Goal: Task Accomplishment & Management: Manage account settings

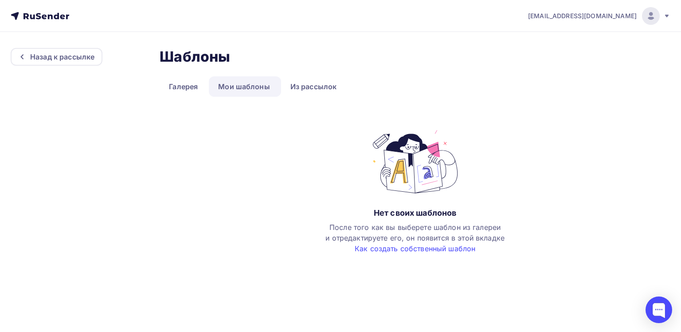
click at [666, 18] on icon at bounding box center [666, 15] width 7 height 7
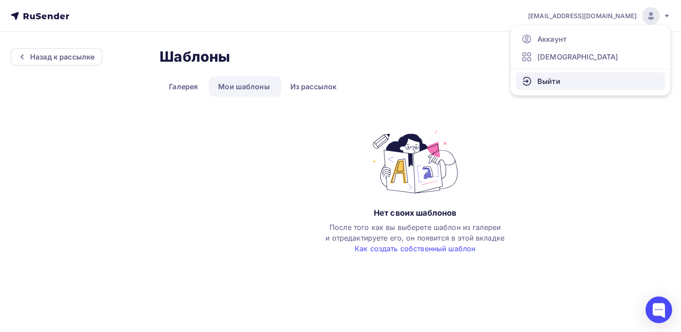
click at [555, 81] on span "Выйти" at bounding box center [548, 81] width 23 height 11
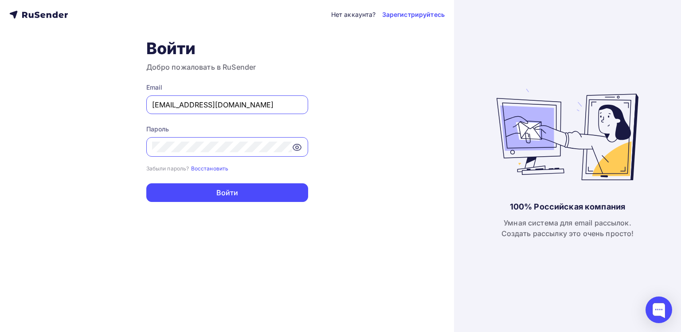
click at [276, 101] on input "[EMAIL_ADDRESS][DOMAIN_NAME]" at bounding box center [227, 104] width 150 height 11
type input "[PERSON_NAME][EMAIL_ADDRESS][DOMAIN_NAME]"
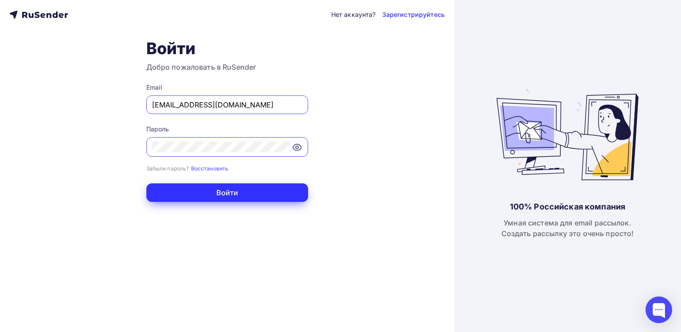
click at [225, 193] on button "Войти" at bounding box center [227, 192] width 162 height 19
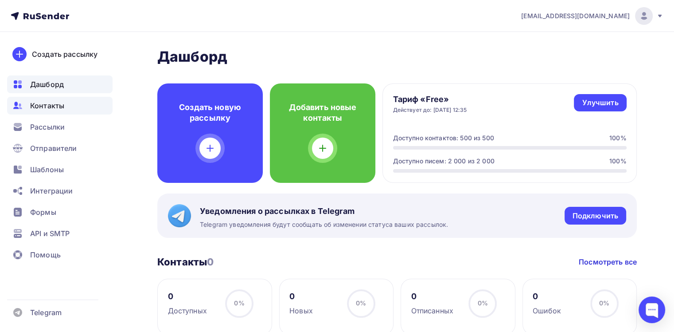
click at [46, 108] on span "Контакты" at bounding box center [47, 105] width 34 height 11
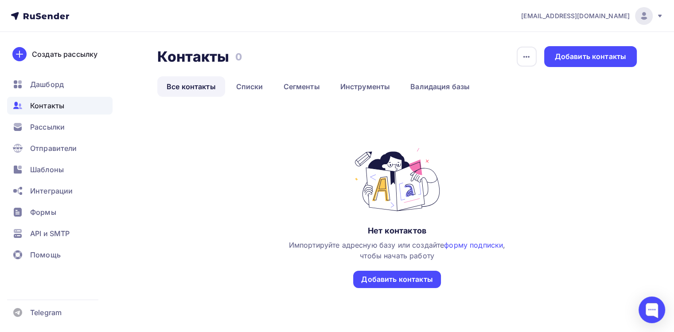
click at [47, 107] on span "Контакты" at bounding box center [47, 105] width 34 height 11
click at [46, 88] on span "Дашборд" at bounding box center [47, 84] width 34 height 11
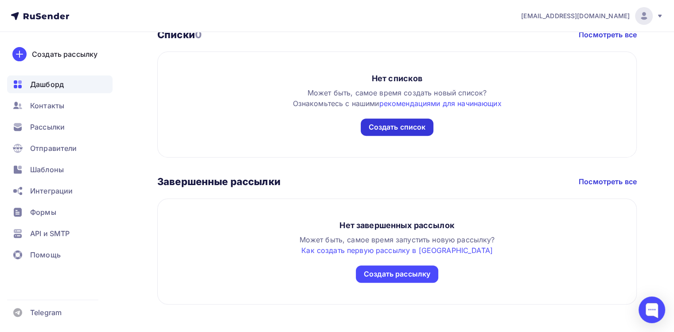
scroll to position [332, 0]
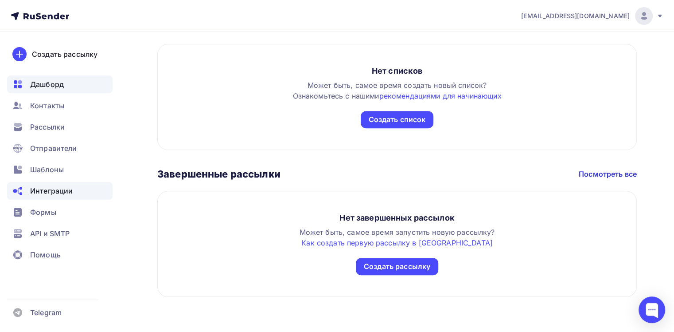
click at [43, 189] on span "Интеграции" at bounding box center [51, 190] width 43 height 11
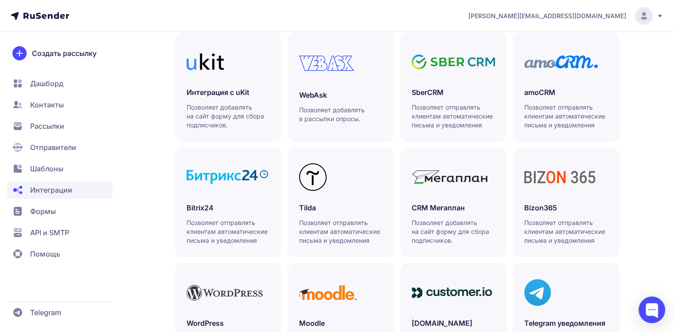
scroll to position [278, 0]
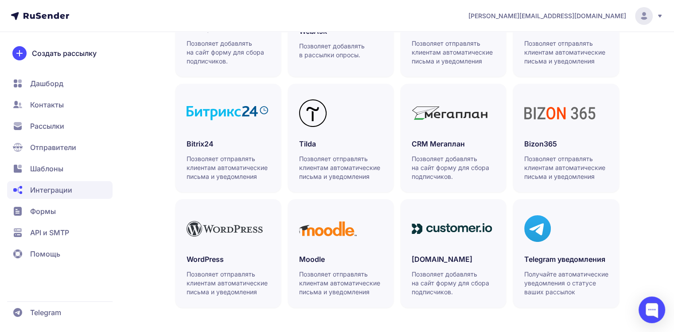
click at [46, 214] on span "Формы" at bounding box center [43, 211] width 26 height 11
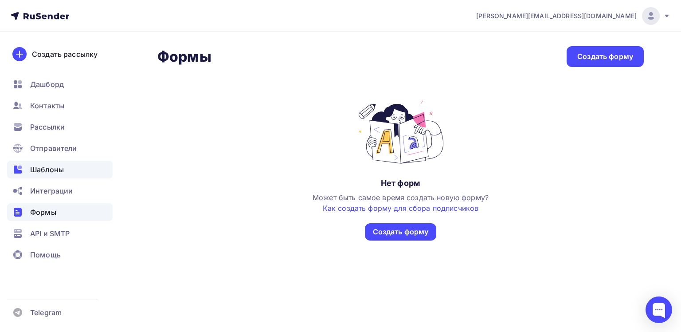
click at [51, 170] on span "Шаблоны" at bounding box center [47, 169] width 34 height 11
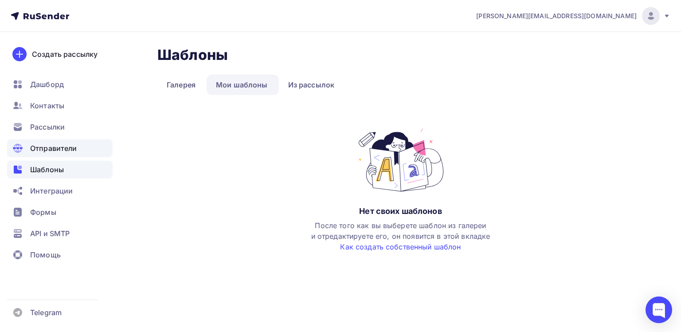
click at [55, 141] on div "Отправители" at bounding box center [60, 148] width 106 height 18
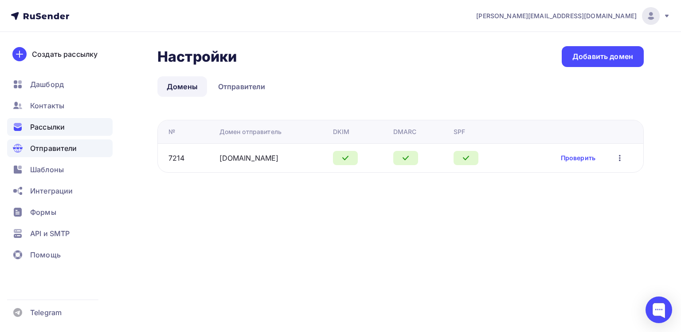
click at [47, 128] on span "Рассылки" at bounding box center [47, 126] width 35 height 11
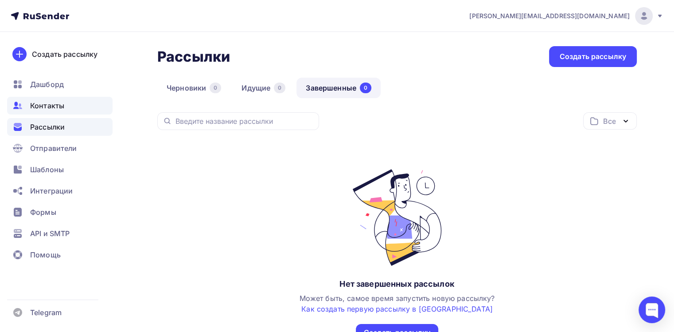
click at [44, 110] on span "Контакты" at bounding box center [47, 105] width 34 height 11
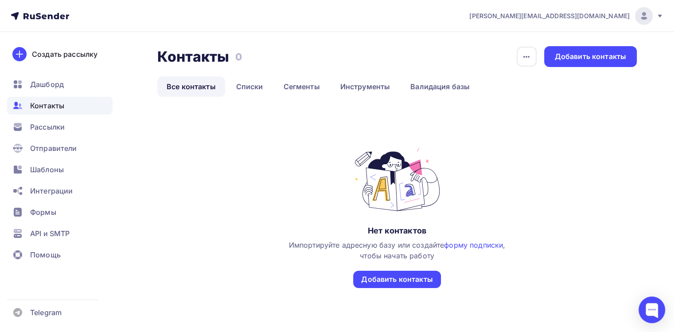
click at [663, 17] on icon at bounding box center [660, 15] width 7 height 7
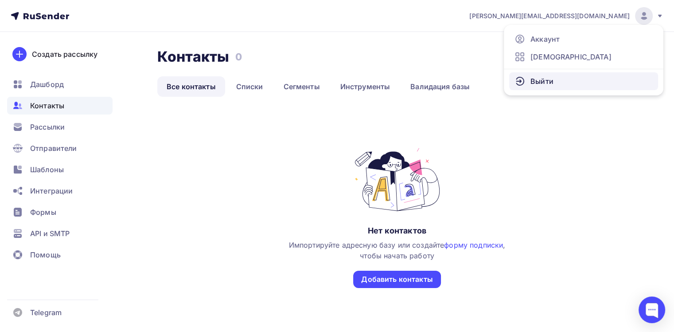
click at [559, 82] on link "Выйти" at bounding box center [583, 81] width 149 height 18
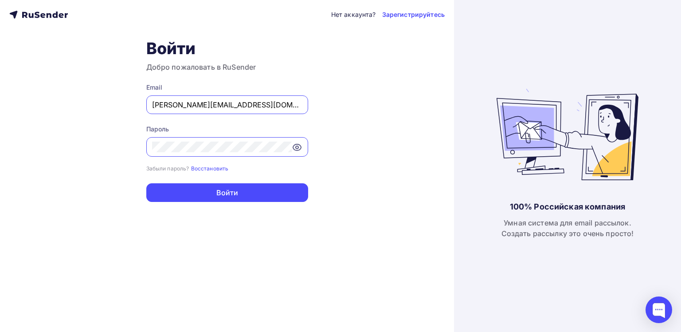
click at [235, 104] on input "[PERSON_NAME][EMAIL_ADDRESS][DOMAIN_NAME]" at bounding box center [227, 104] width 150 height 11
type input "[EMAIL_ADDRESS][DOMAIN_NAME]"
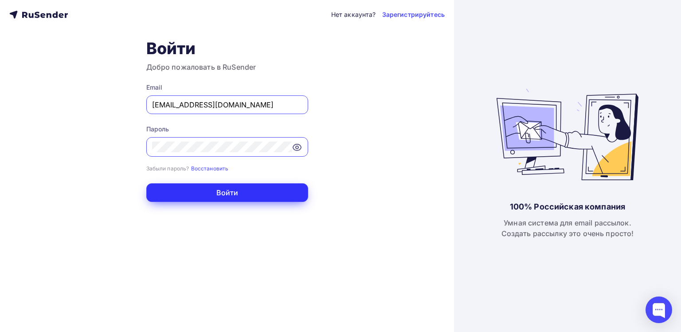
click at [206, 197] on button "Войти" at bounding box center [227, 192] width 162 height 19
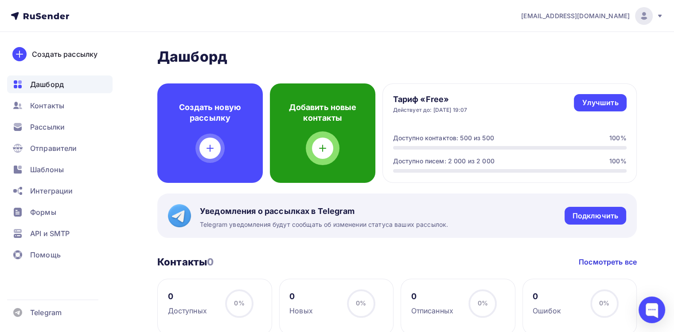
click at [324, 150] on icon at bounding box center [322, 148] width 11 height 11
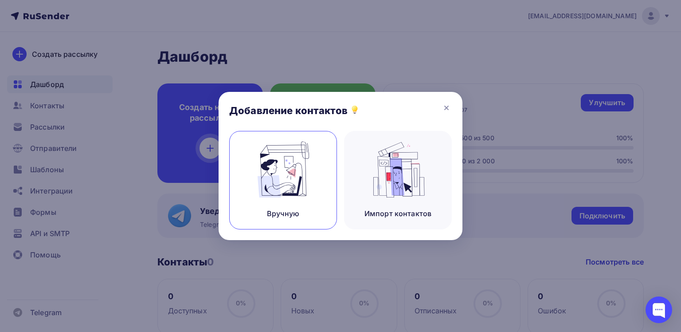
click at [278, 185] on img at bounding box center [283, 169] width 59 height 56
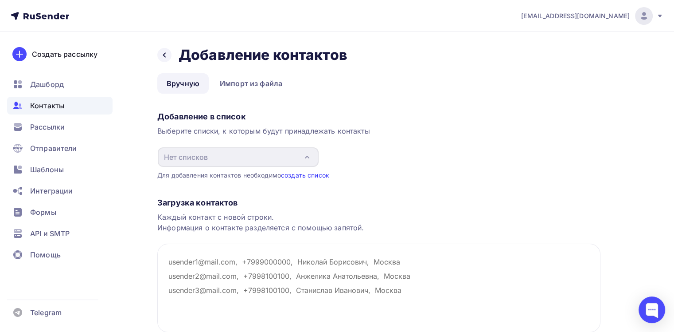
click at [315, 176] on link "создать список" at bounding box center [305, 175] width 48 height 8
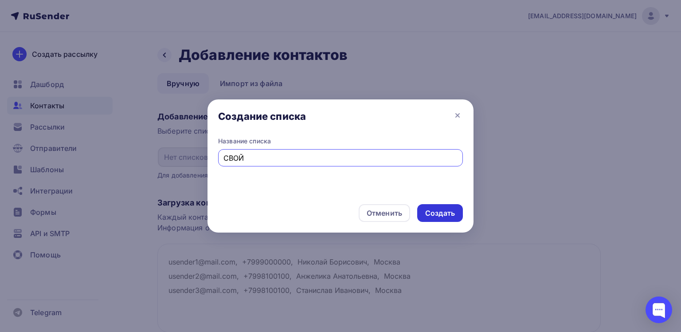
type input "СВОЙ"
click at [445, 211] on div "Создать" at bounding box center [440, 213] width 30 height 10
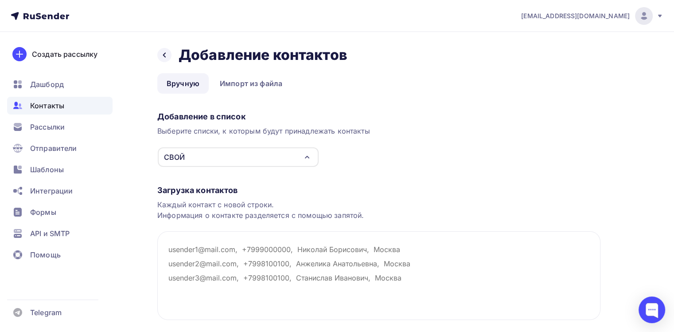
click at [180, 82] on link "Вручную" at bounding box center [182, 83] width 51 height 20
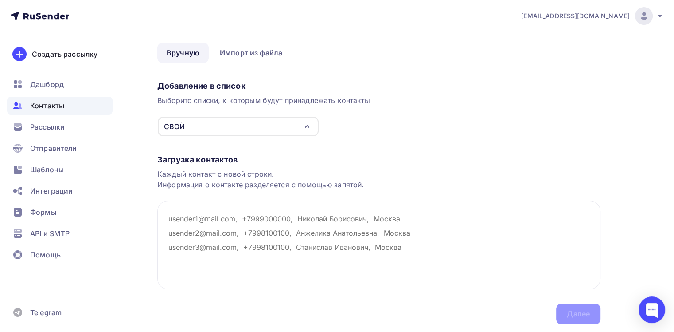
scroll to position [58, 0]
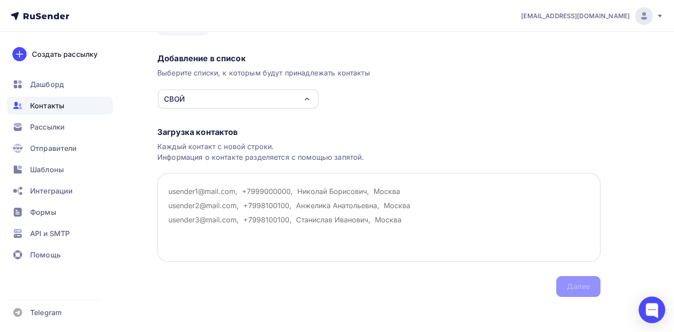
click at [301, 180] on textarea at bounding box center [378, 217] width 443 height 89
click at [200, 193] on textarea at bounding box center [378, 217] width 443 height 89
click at [181, 192] on textarea at bounding box center [378, 217] width 443 height 89
paste textarea "[EMAIL_ADDRESS][DOMAIN_NAME]"
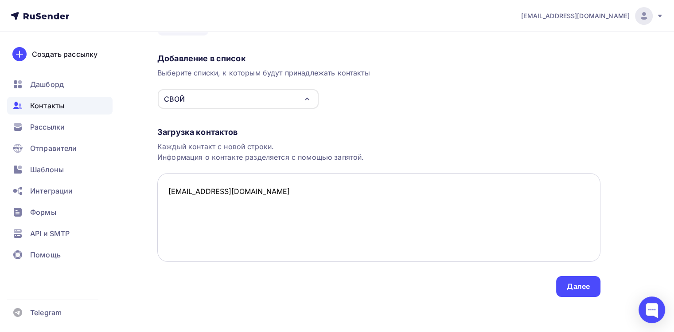
click at [250, 192] on textarea "[EMAIL_ADDRESS][DOMAIN_NAME]" at bounding box center [378, 217] width 443 height 89
paste textarea "[EMAIL_ADDRESS][DOMAIN_NAME]"
click at [326, 207] on textarea "[EMAIL_ADDRESS][DOMAIN_NAME] [EMAIL_ADDRESS][DOMAIN_NAME]" at bounding box center [378, 217] width 443 height 89
paste textarea "[EMAIL_ADDRESS]"
paste textarea "[EMAIL_ADDRESS][DOMAIN_NAME]"
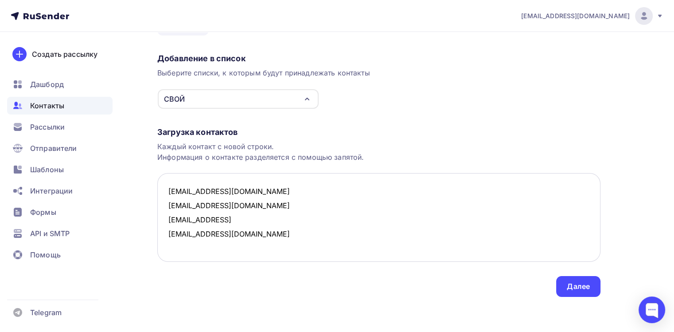
paste textarea "[PERSON_NAME][EMAIL_ADDRESS][PERSON_NAME][DOMAIN_NAME]"
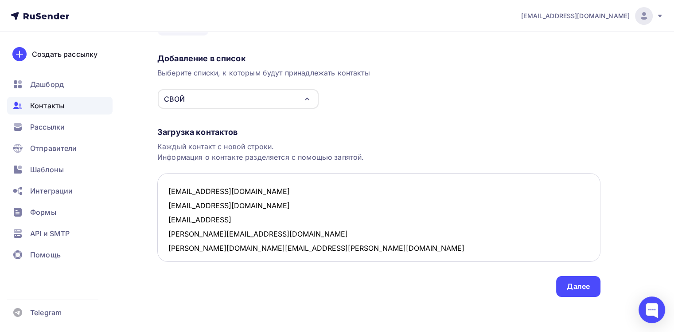
click at [284, 245] on textarea "[EMAIL_ADDRESS][DOMAIN_NAME] [EMAIL_ADDRESS][DOMAIN_NAME] [EMAIL_ADDRESS] [PERS…" at bounding box center [378, 217] width 443 height 89
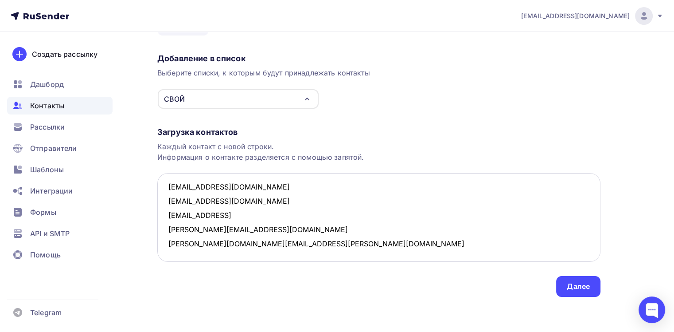
paste textarea "[EMAIL_ADDRESS][DOMAIN_NAME]"
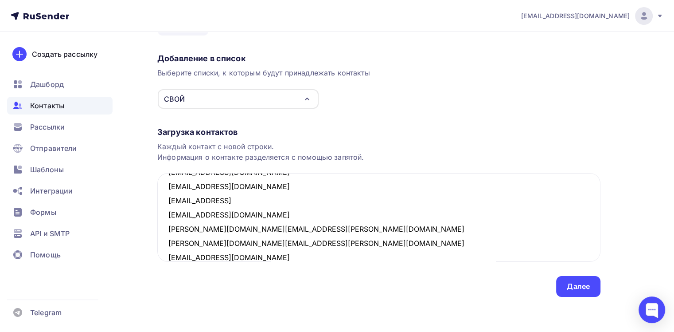
scroll to position [33, 0]
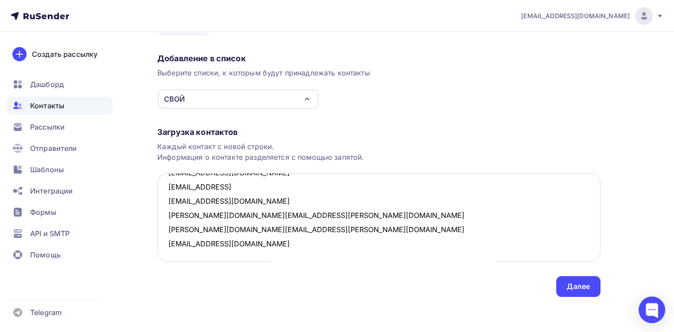
paste textarea "[EMAIL_ADDRESS][DOMAIN_NAME]"
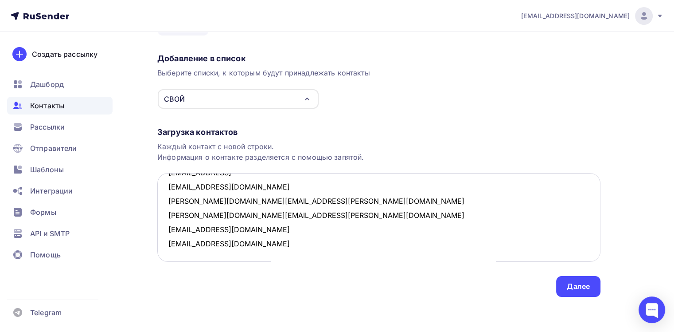
paste textarea "[PERSON_NAME][EMAIL_ADDRESS][DOMAIN_NAME]"
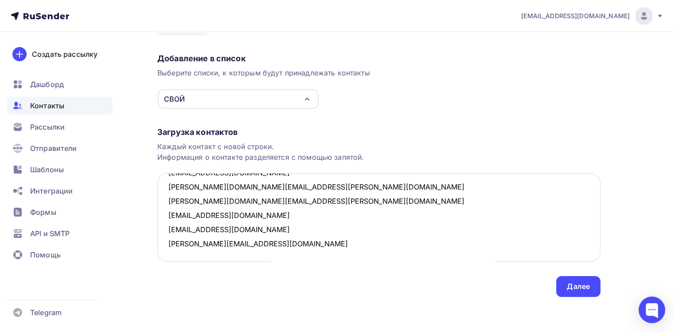
paste textarea "[EMAIL_ADDRESS][DOMAIN_NAME]"
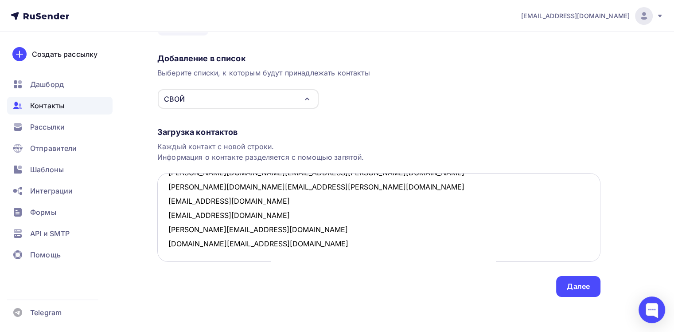
paste textarea "[EMAIL_ADDRESS][DOMAIN_NAME]"
paste textarea "[PERSON_NAME][EMAIL_ADDRESS][DOMAIN_NAME]"
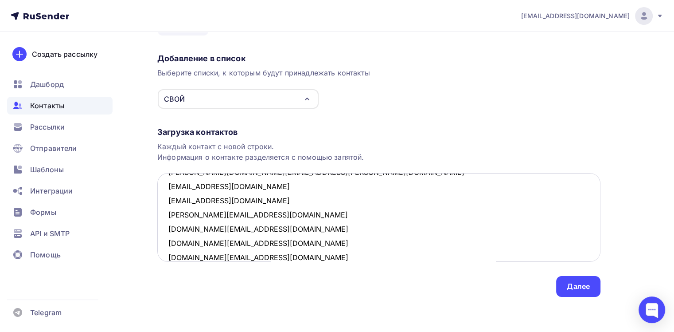
scroll to position [104, 0]
paste textarea "[EMAIL_ADDRESS][DOMAIN_NAME]"
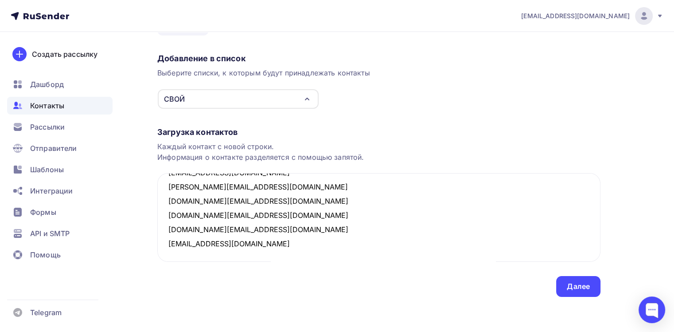
paste textarea "[PERSON_NAME][EMAIL_ADDRESS][DOMAIN_NAME]"
paste textarea "[EMAIL_ADDRESS][DOMAIN_NAME]"
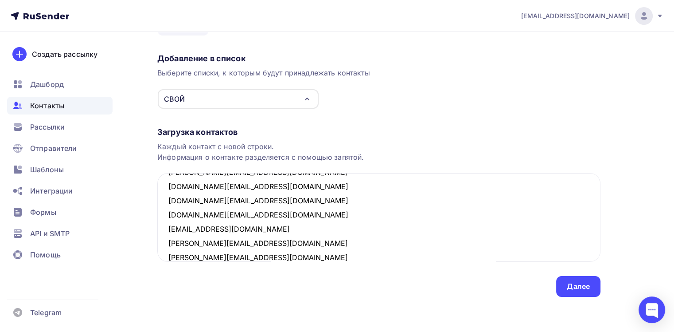
scroll to position [147, 0]
paste textarea "[EMAIL_ADDRESS][DOMAIN_NAME]"
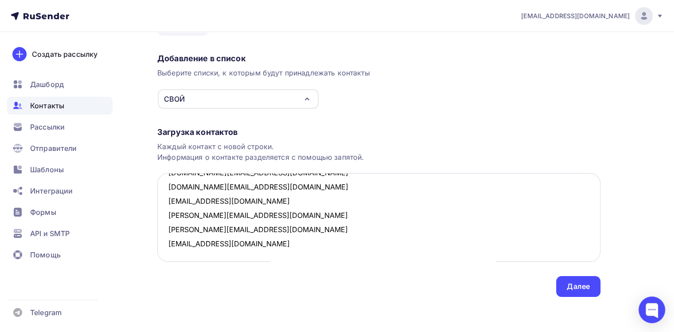
paste textarea "[PERSON_NAME][EMAIL_ADDRESS][DOMAIN_NAME]"
paste textarea "[EMAIL_ADDRESS][DOMAIN_NAME]"
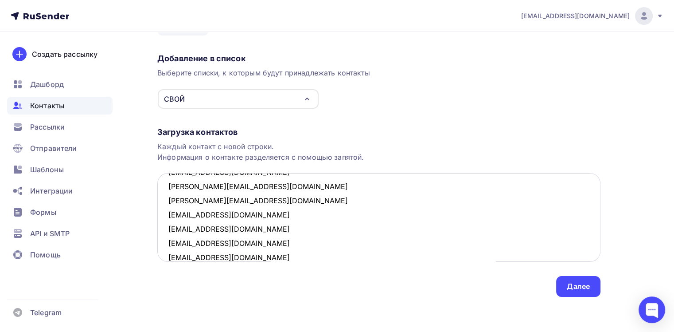
scroll to position [203, 0]
paste textarea "[EMAIL_ADDRESS][DOMAIN_NAME]"
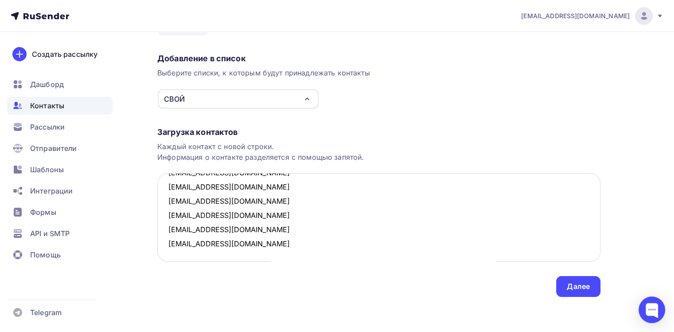
paste textarea "[EMAIL_ADDRESS][DOMAIN_NAME]"
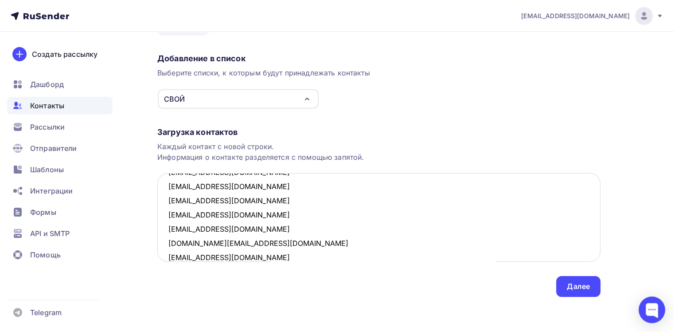
scroll to position [274, 0]
paste textarea "[PERSON_NAME][EMAIL_ADDRESS][DOMAIN_NAME]"
paste textarea "[EMAIL_ADDRESS][DOMAIN_NAME]"
click at [332, 214] on textarea "[EMAIL_ADDRESS][DOMAIN_NAME] [EMAIL_ADDRESS][DOMAIN_NAME] [EMAIL_ADDRESS] [EMAI…" at bounding box center [378, 217] width 443 height 89
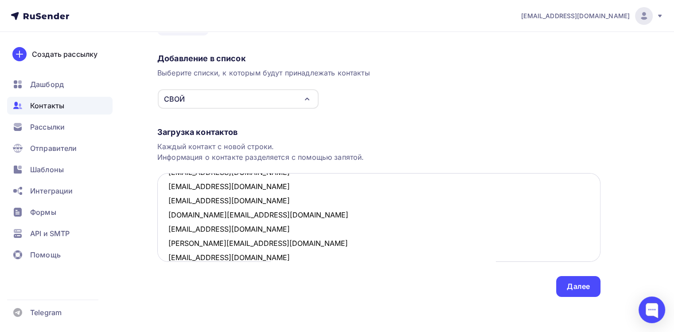
click at [248, 256] on textarea "[EMAIL_ADDRESS][DOMAIN_NAME] [EMAIL_ADDRESS][DOMAIN_NAME] [EMAIL_ADDRESS] [EMAI…" at bounding box center [378, 217] width 443 height 89
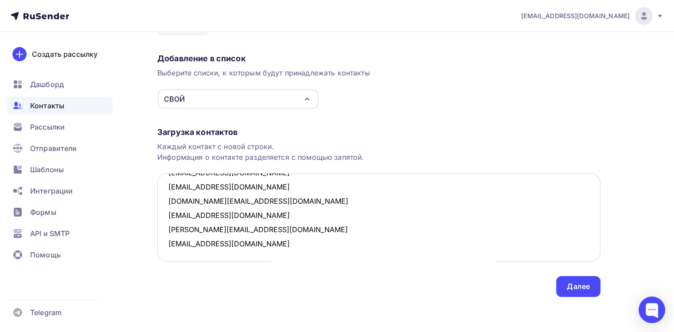
paste textarea "[EMAIL_ADDRESS][DOMAIN_NAME]"
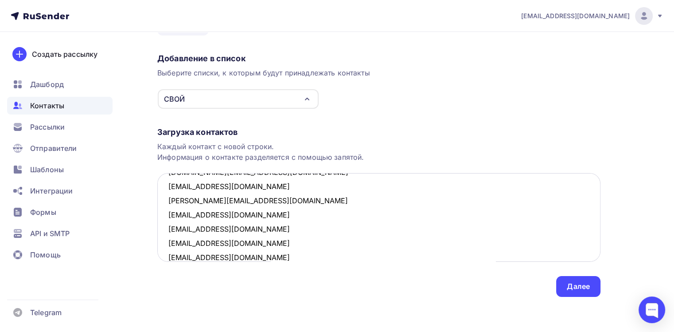
scroll to position [345, 0]
paste textarea "[EMAIL_ADDRESS][DOMAIN_NAME]"
paste textarea "[PERSON_NAME][EMAIL_ADDRESS][DOMAIN_NAME]"
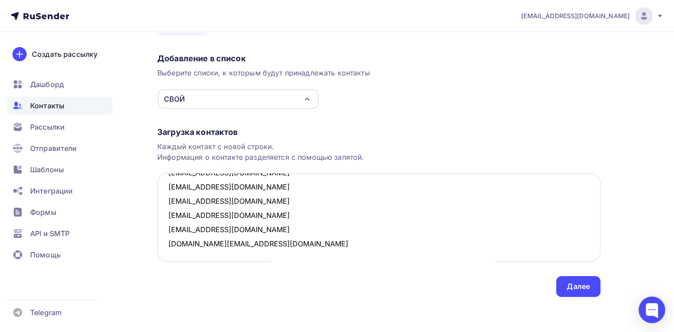
paste textarea "[EMAIL_ADDRESS][DOMAIN_NAME]"
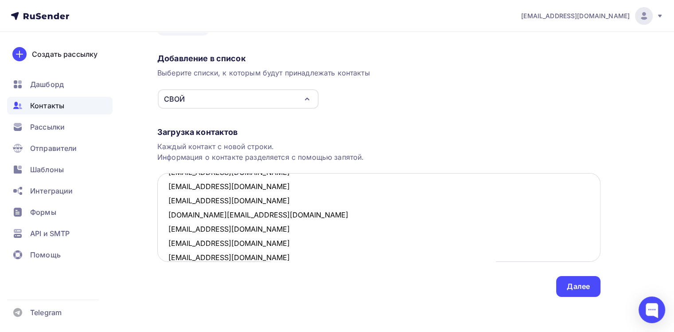
scroll to position [416, 0]
paste textarea "[EMAIL_ADDRESS][DOMAIN_NAME]"
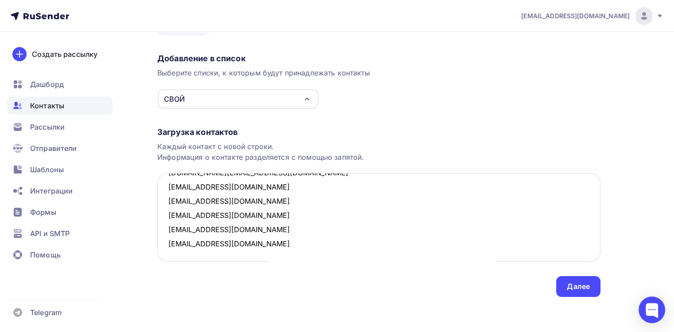
paste textarea "[EMAIL_ADDRESS][DOMAIN_NAME]"
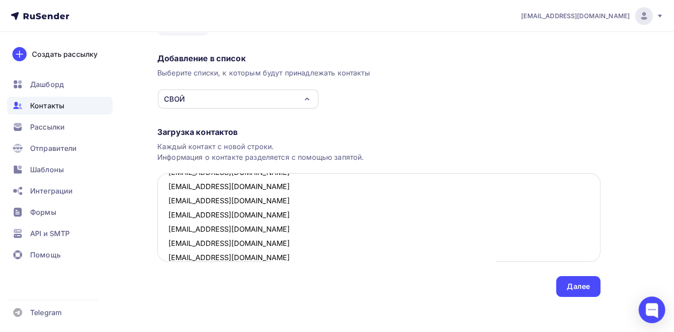
scroll to position [487, 0]
paste textarea "[EMAIL_ADDRESS][DOMAIN_NAME]"
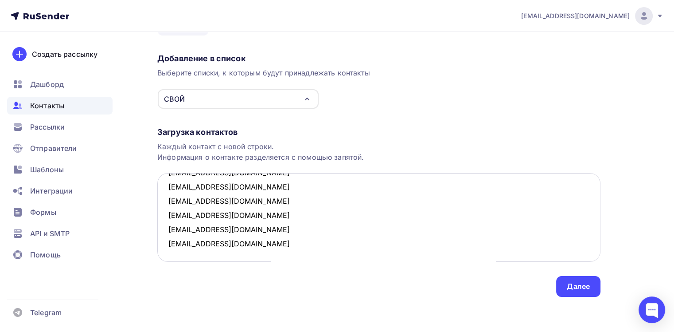
paste textarea "[EMAIL_ADDRESS][DOMAIN_NAME]"
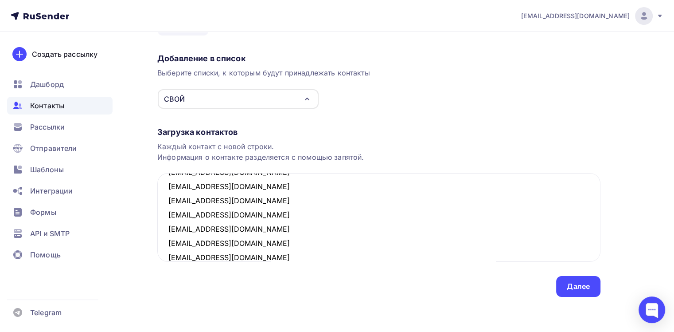
scroll to position [558, 0]
paste textarea "[EMAIL_ADDRESS][DOMAIN_NAME]"
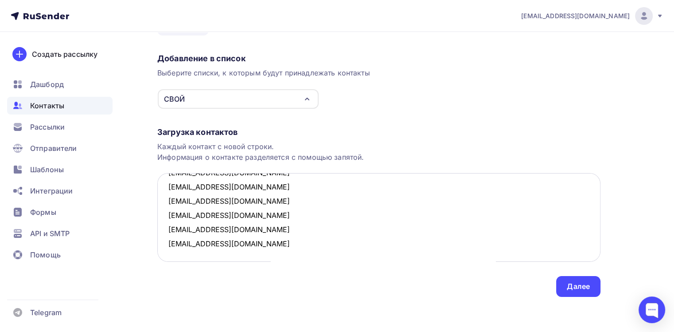
paste textarea "[EMAIL_ADDRESS][DOMAIN_NAME]"
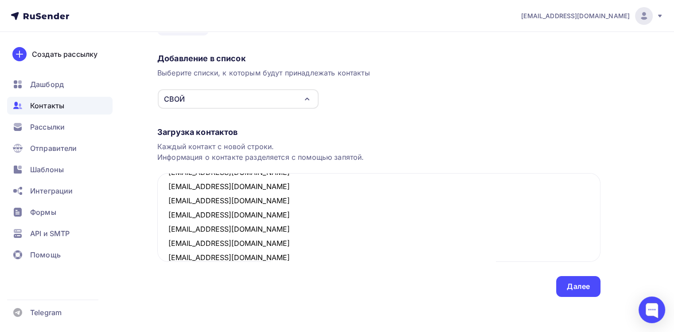
scroll to position [629, 0]
paste textarea "[EMAIL_ADDRESS][DOMAIN_NAME]"
click at [250, 256] on textarea "[EMAIL_ADDRESS][DOMAIN_NAME] [EMAIL_ADDRESS][DOMAIN_NAME] [EMAIL_ADDRESS] [EMAI…" at bounding box center [378, 217] width 443 height 89
type textarea "[EMAIL_ADDRESS][DOMAIN_NAME] [EMAIL_ADDRESS][DOMAIN_NAME] [EMAIL_ADDRESS] [EMAI…"
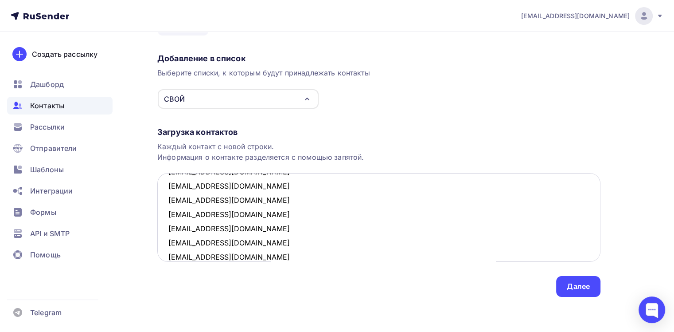
scroll to position [657, 0]
click at [575, 283] on div "Далее" at bounding box center [578, 286] width 23 height 10
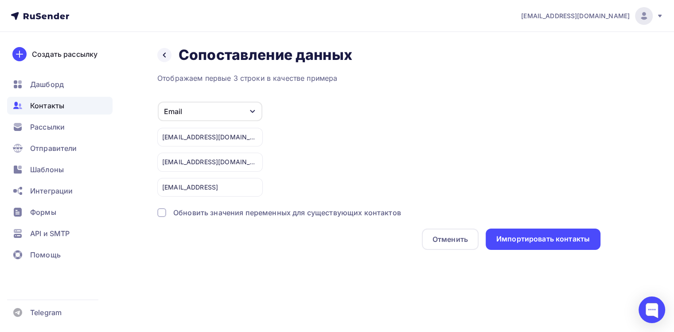
scroll to position [0, 0]
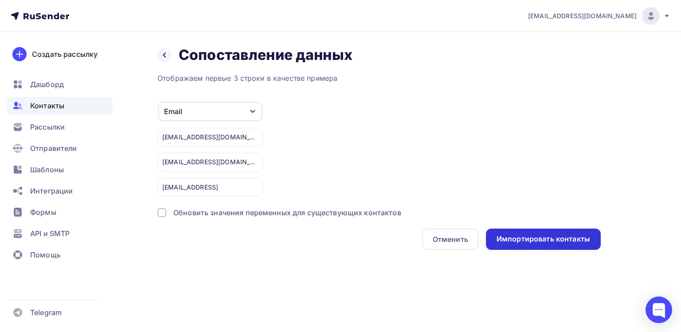
click at [527, 236] on div "Импортировать контакты" at bounding box center [543, 239] width 94 height 10
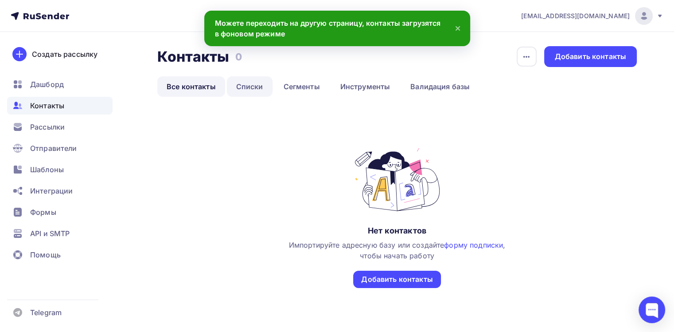
click at [244, 88] on link "Списки" at bounding box center [250, 86] width 46 height 20
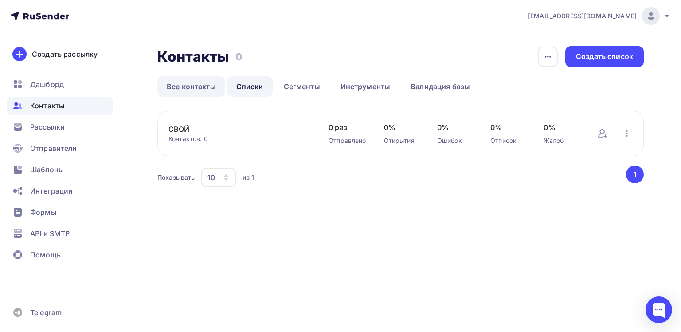
click at [213, 88] on link "Все контакты" at bounding box center [191, 86] width 68 height 20
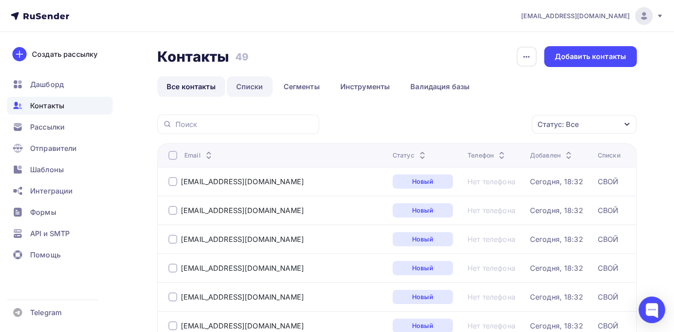
click at [252, 88] on link "Списки" at bounding box center [250, 86] width 46 height 20
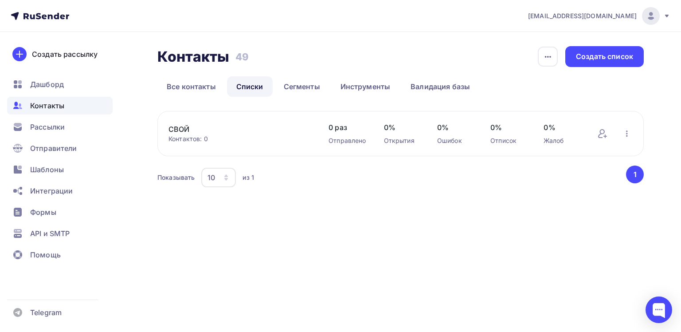
click at [638, 174] on button "1" at bounding box center [635, 174] width 18 height 18
click at [292, 87] on link "Сегменты" at bounding box center [301, 86] width 55 height 20
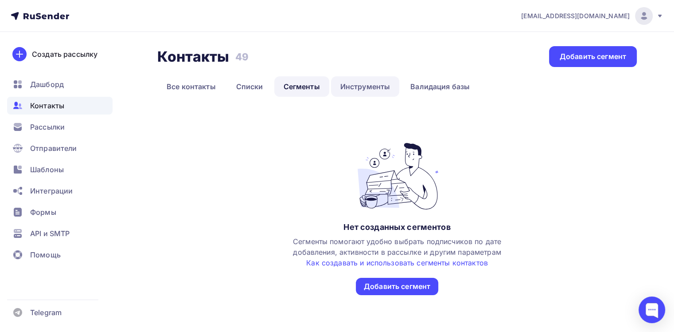
click at [372, 89] on link "Инструменты" at bounding box center [365, 86] width 69 height 20
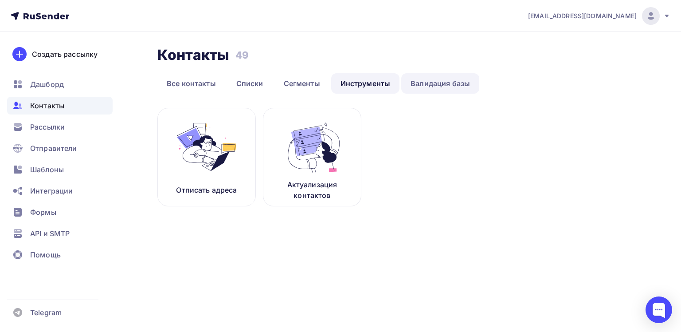
click at [432, 85] on link "Валидация базы" at bounding box center [440, 83] width 78 height 20
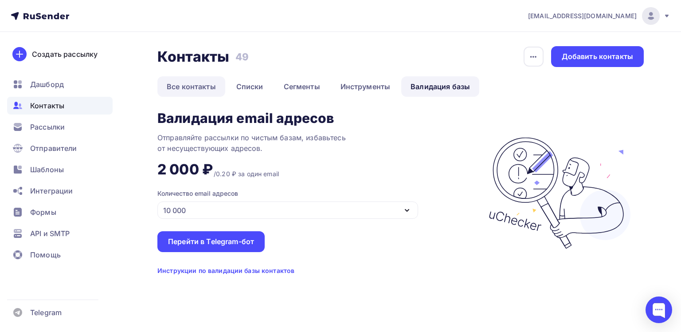
click at [178, 86] on link "Все контакты" at bounding box center [191, 86] width 68 height 20
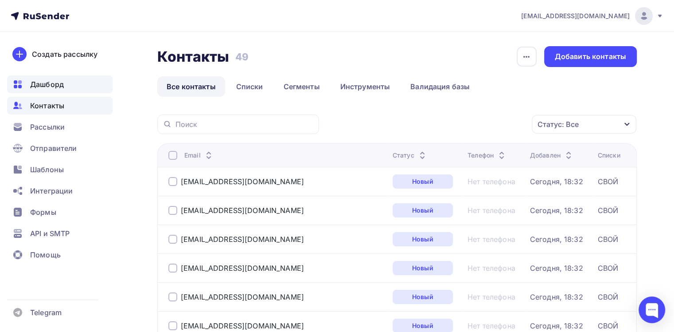
click at [40, 85] on span "Дашборд" at bounding box center [47, 84] width 34 height 11
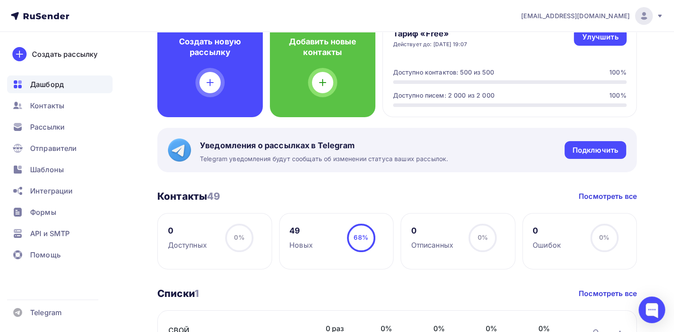
scroll to position [133, 0]
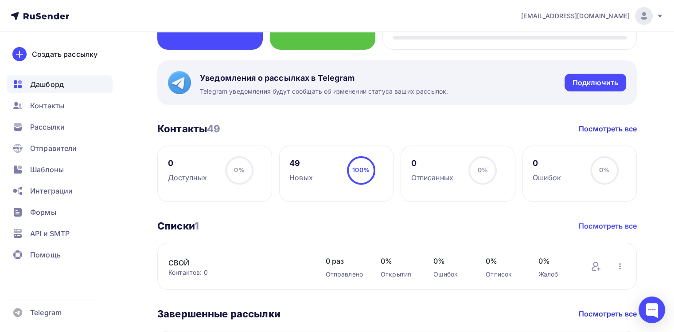
click at [603, 226] on link "Посмотреть все" at bounding box center [608, 225] width 58 height 11
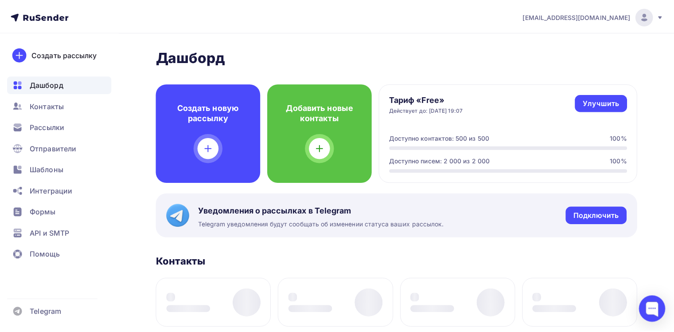
scroll to position [133, 0]
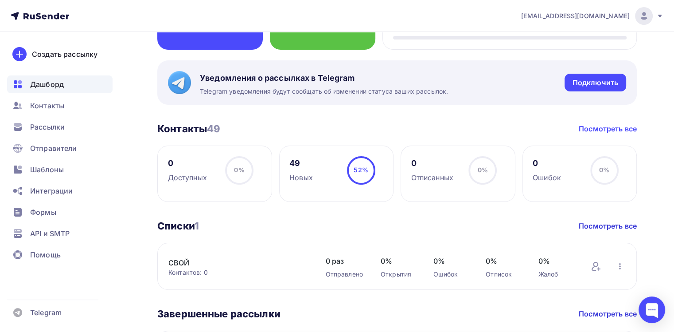
click at [596, 129] on link "Посмотреть все" at bounding box center [608, 128] width 58 height 11
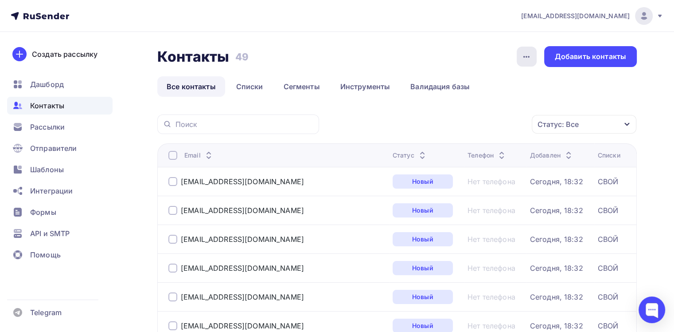
click at [525, 61] on icon "button" at bounding box center [526, 56] width 11 height 11
click at [249, 89] on link "Списки" at bounding box center [250, 86] width 46 height 20
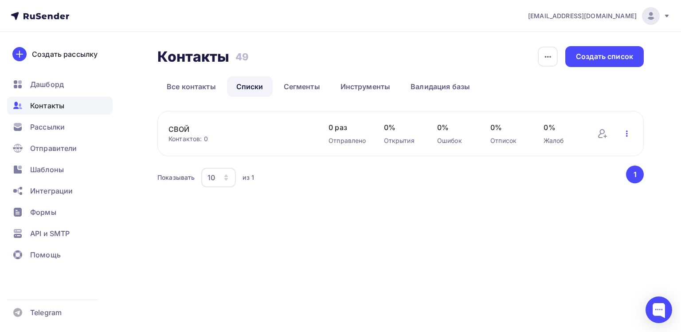
click at [629, 133] on icon "button" at bounding box center [627, 133] width 11 height 11
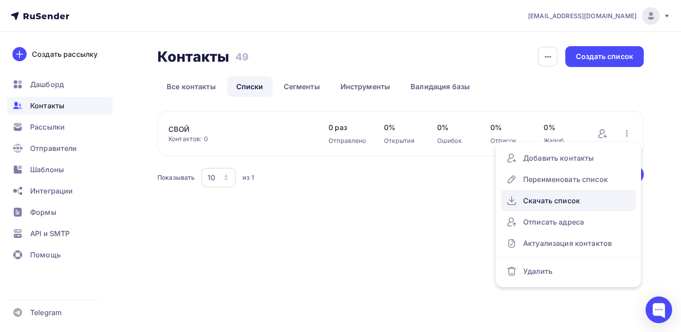
click at [549, 201] on div "Скачать список" at bounding box center [568, 200] width 124 height 14
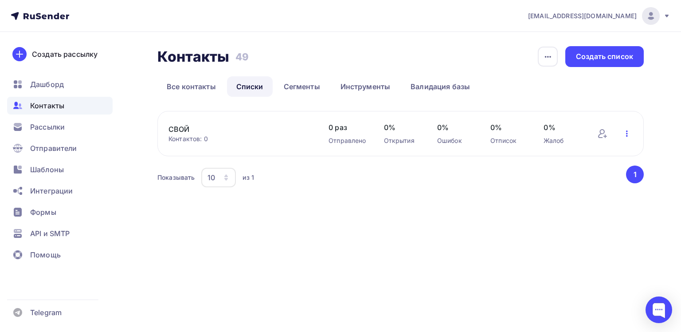
click at [625, 133] on icon "button" at bounding box center [627, 133] width 11 height 11
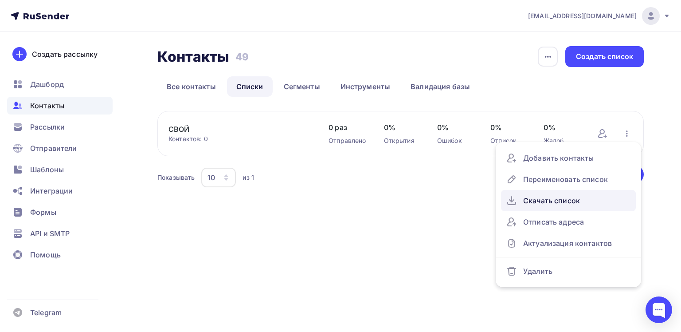
click at [539, 203] on div "Скачать список" at bounding box center [568, 200] width 124 height 14
